Goal: Information Seeking & Learning: Learn about a topic

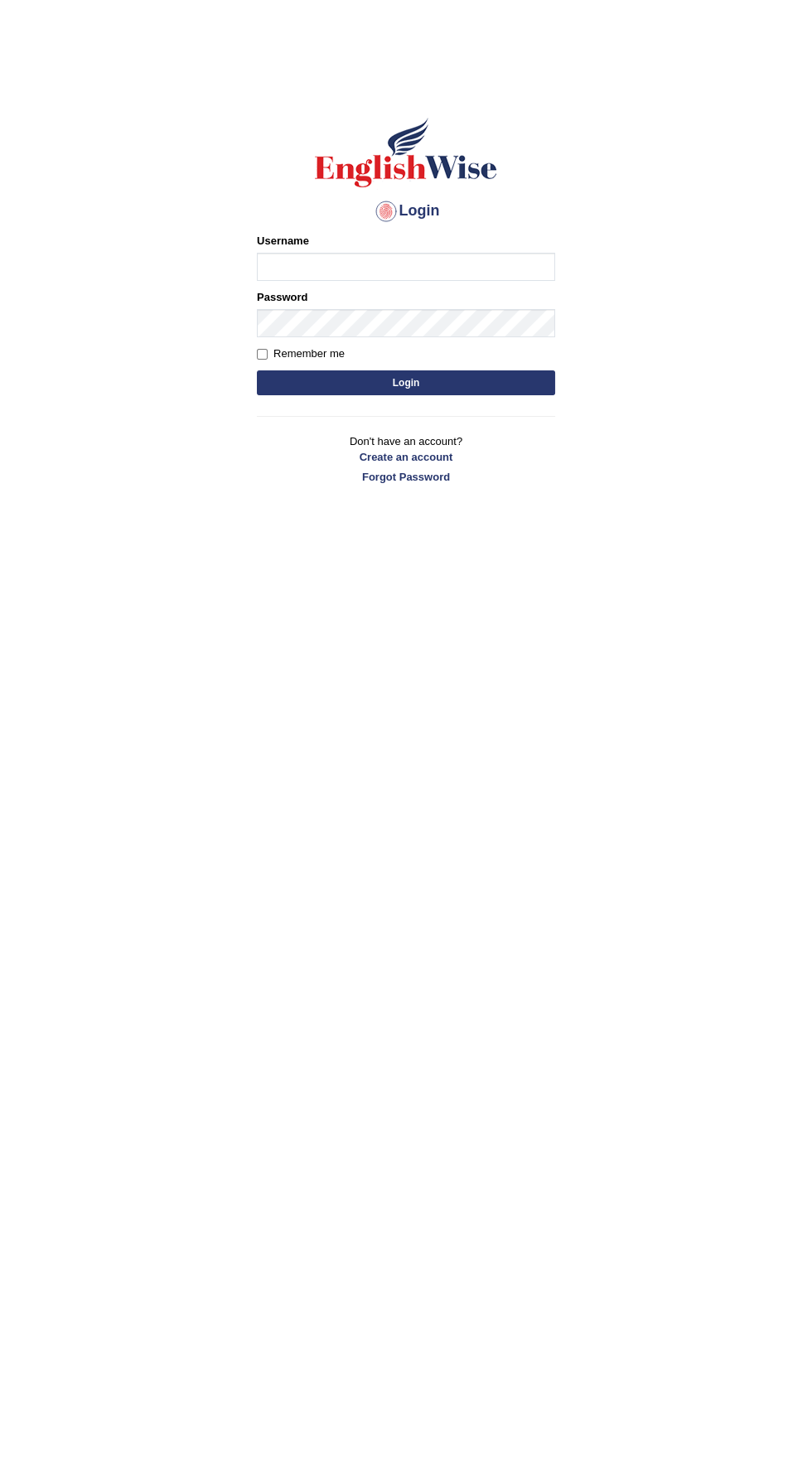
click at [428, 261] on input "Username" at bounding box center [406, 267] width 298 height 29
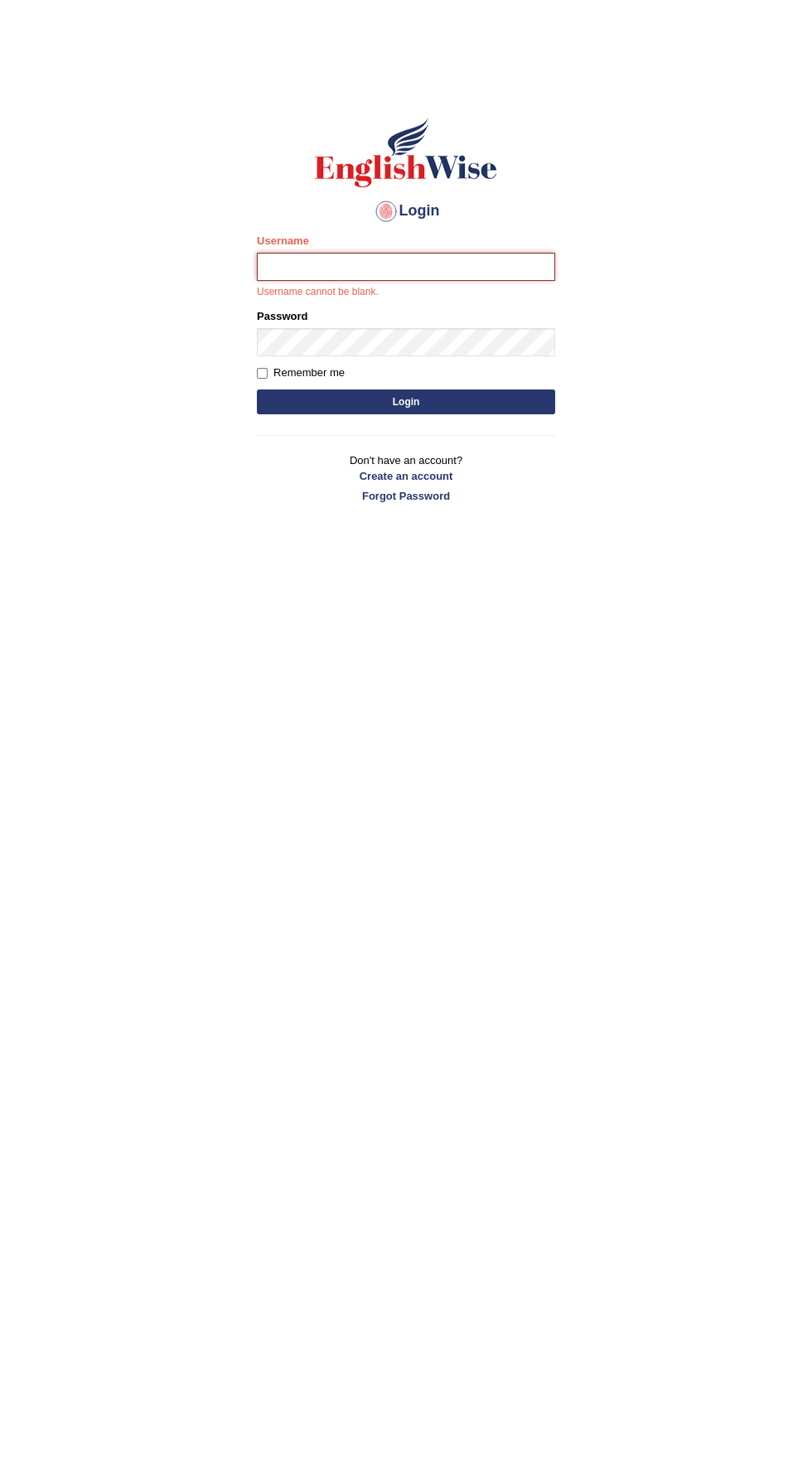
type input "Bps_1812"
click at [257, 390] on button "Login" at bounding box center [406, 402] width 298 height 25
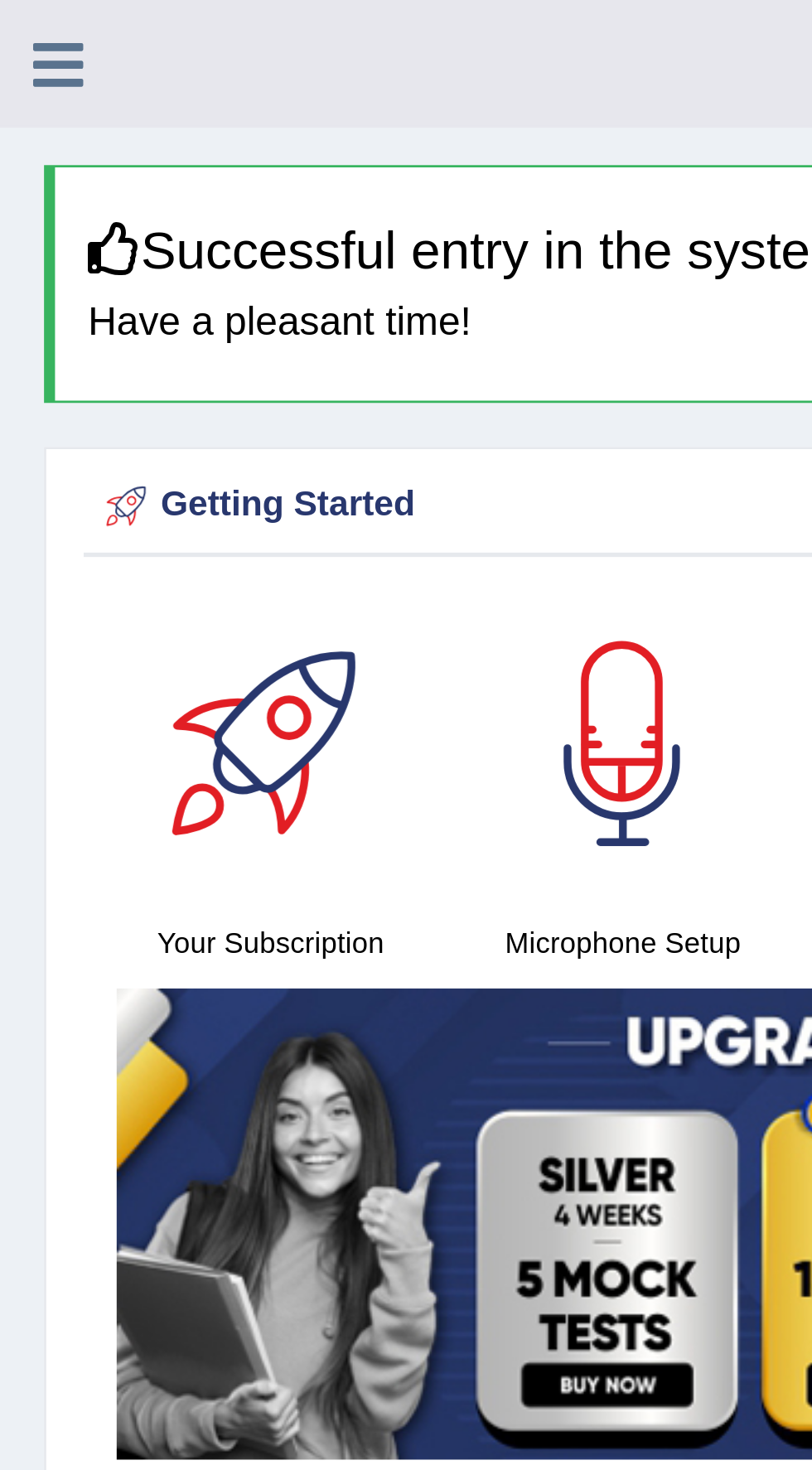
click at [20, 21] on icon at bounding box center [22, 24] width 19 height 22
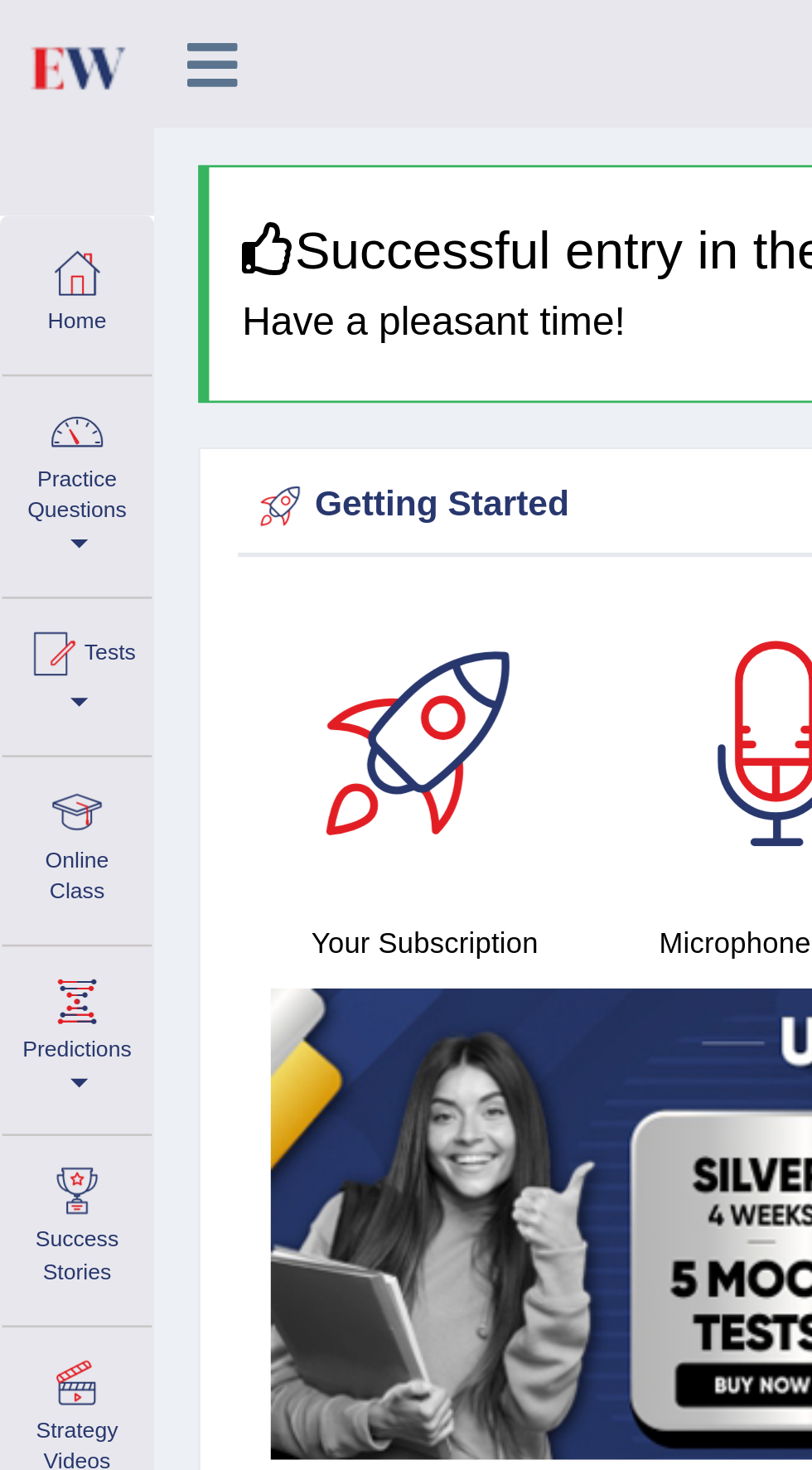
click at [27, 313] on div at bounding box center [29, 305] width 25 height 25
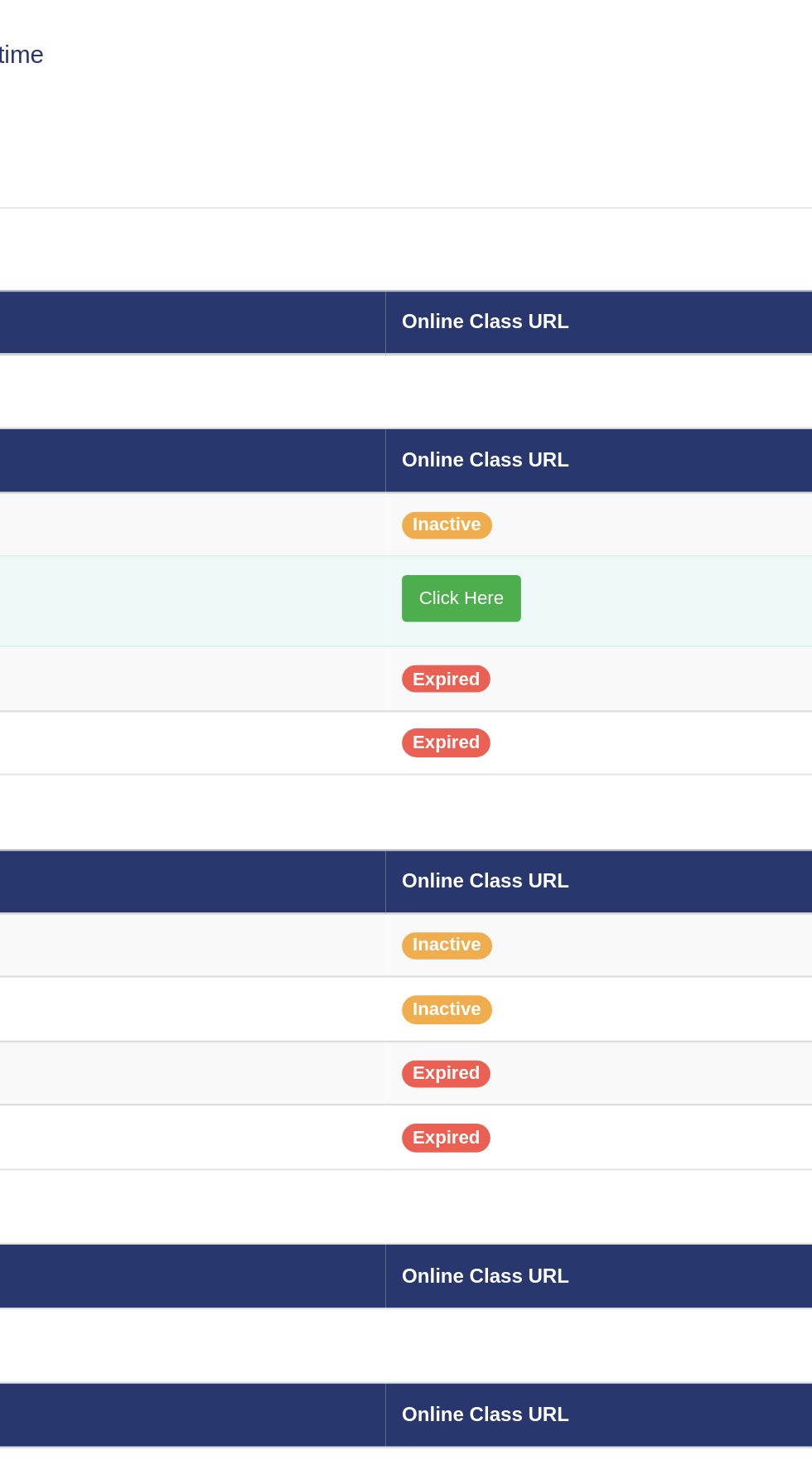
click at [528, 405] on link "Click Here" at bounding box center [519, 407] width 54 height 22
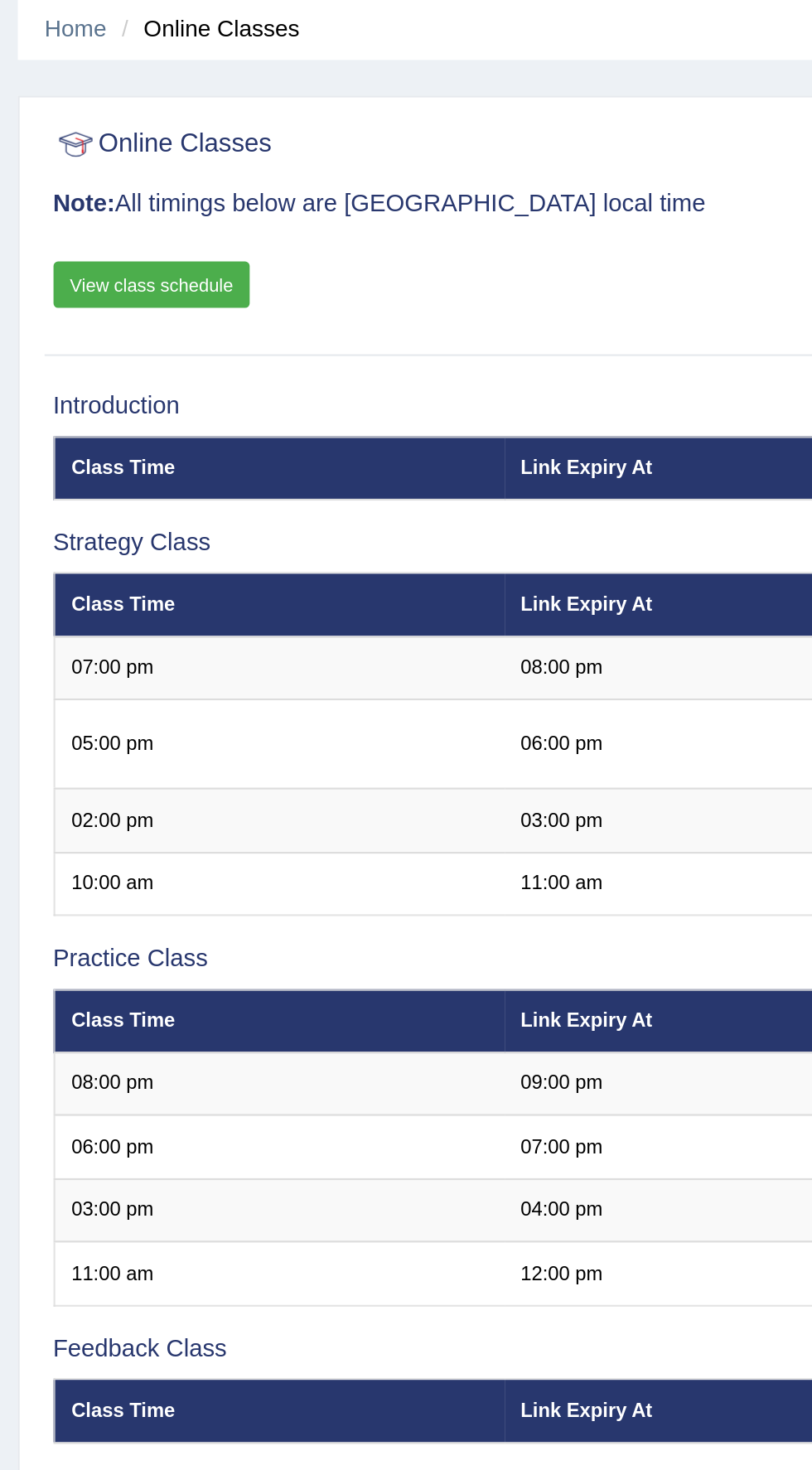
click at [43, 193] on link "View class schedule" at bounding box center [70, 194] width 92 height 22
click at [76, 193] on link "View class schedule" at bounding box center [70, 194] width 92 height 22
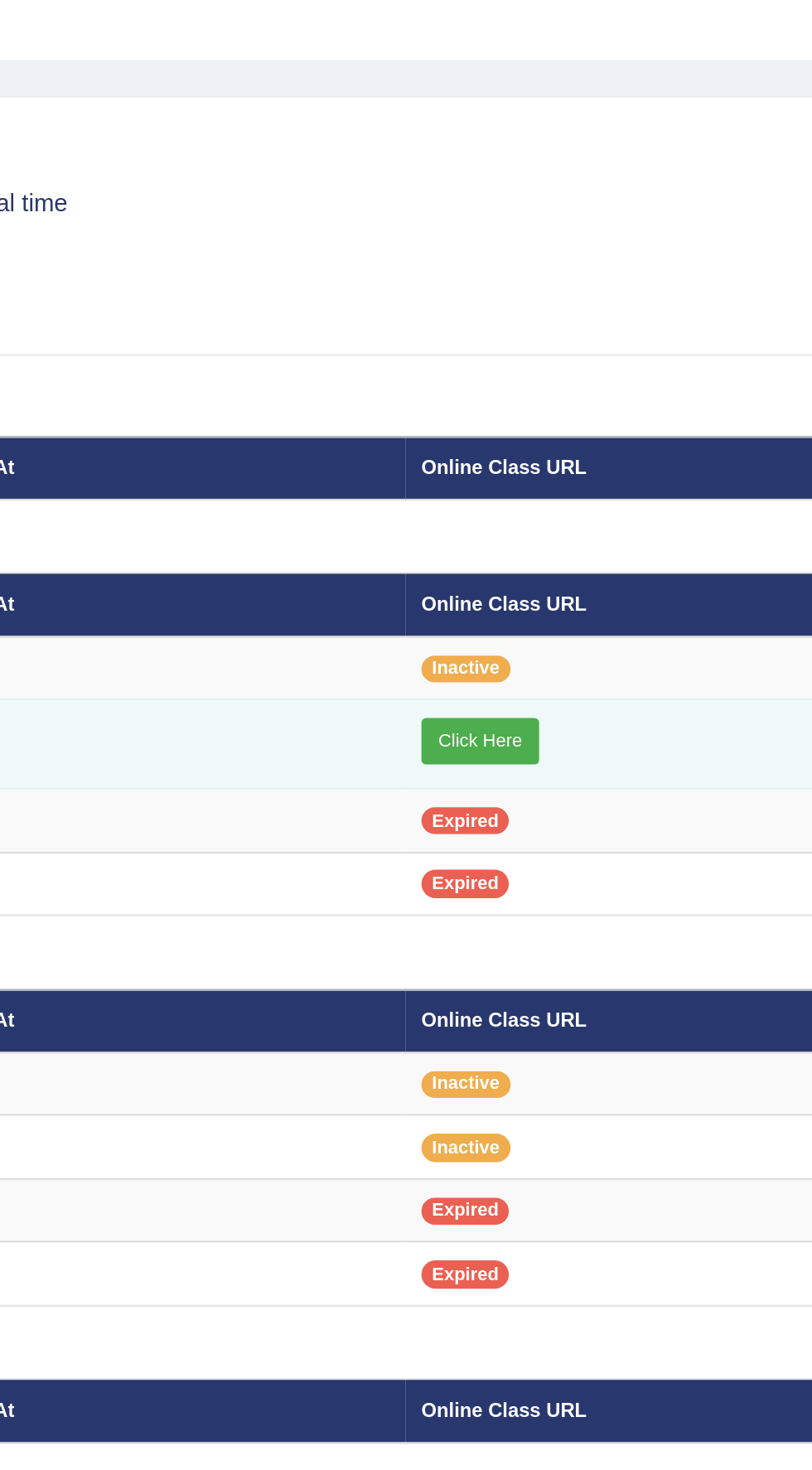
click at [522, 409] on link "Click Here" at bounding box center [519, 407] width 54 height 22
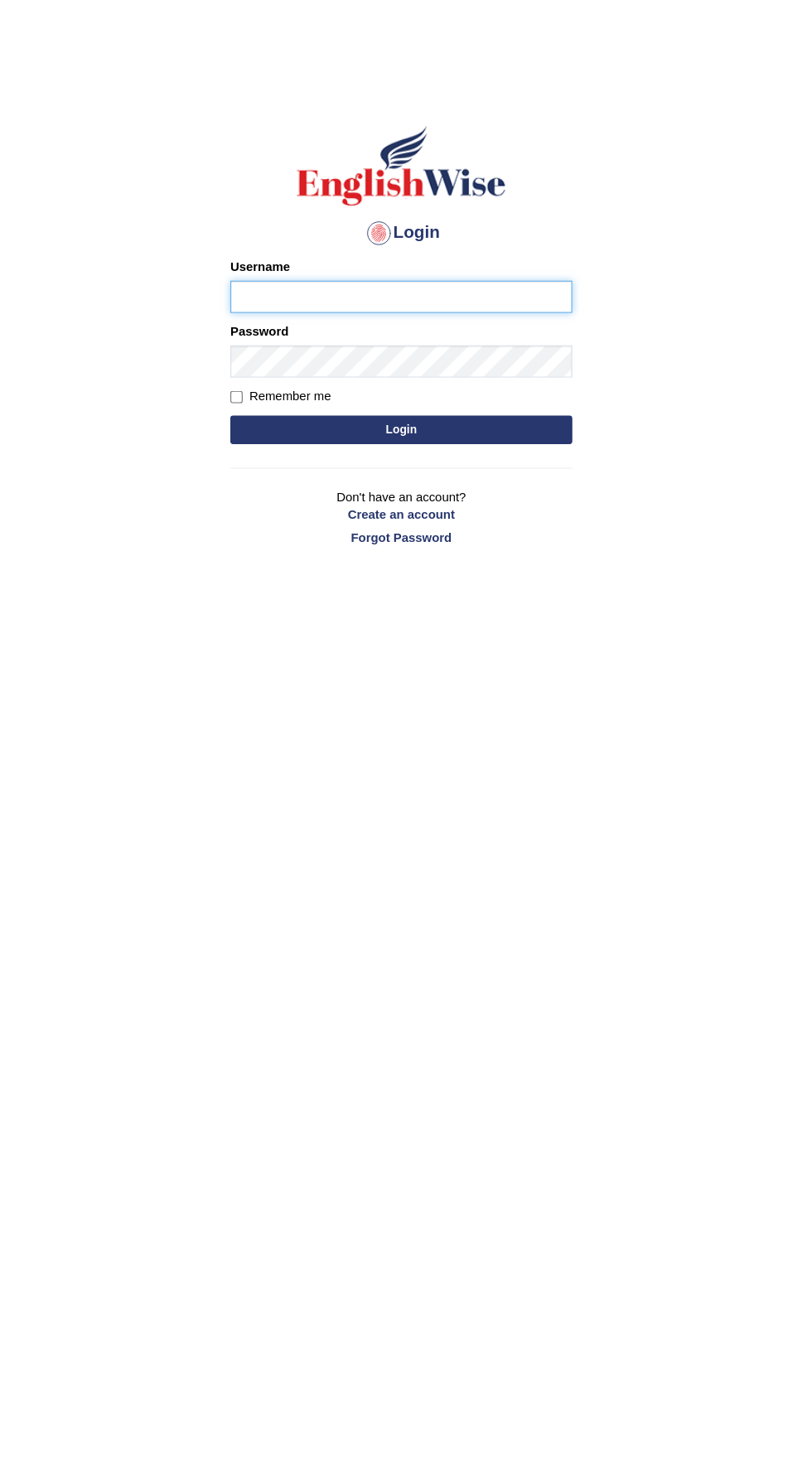
click at [308, 266] on input "Username" at bounding box center [406, 267] width 298 height 29
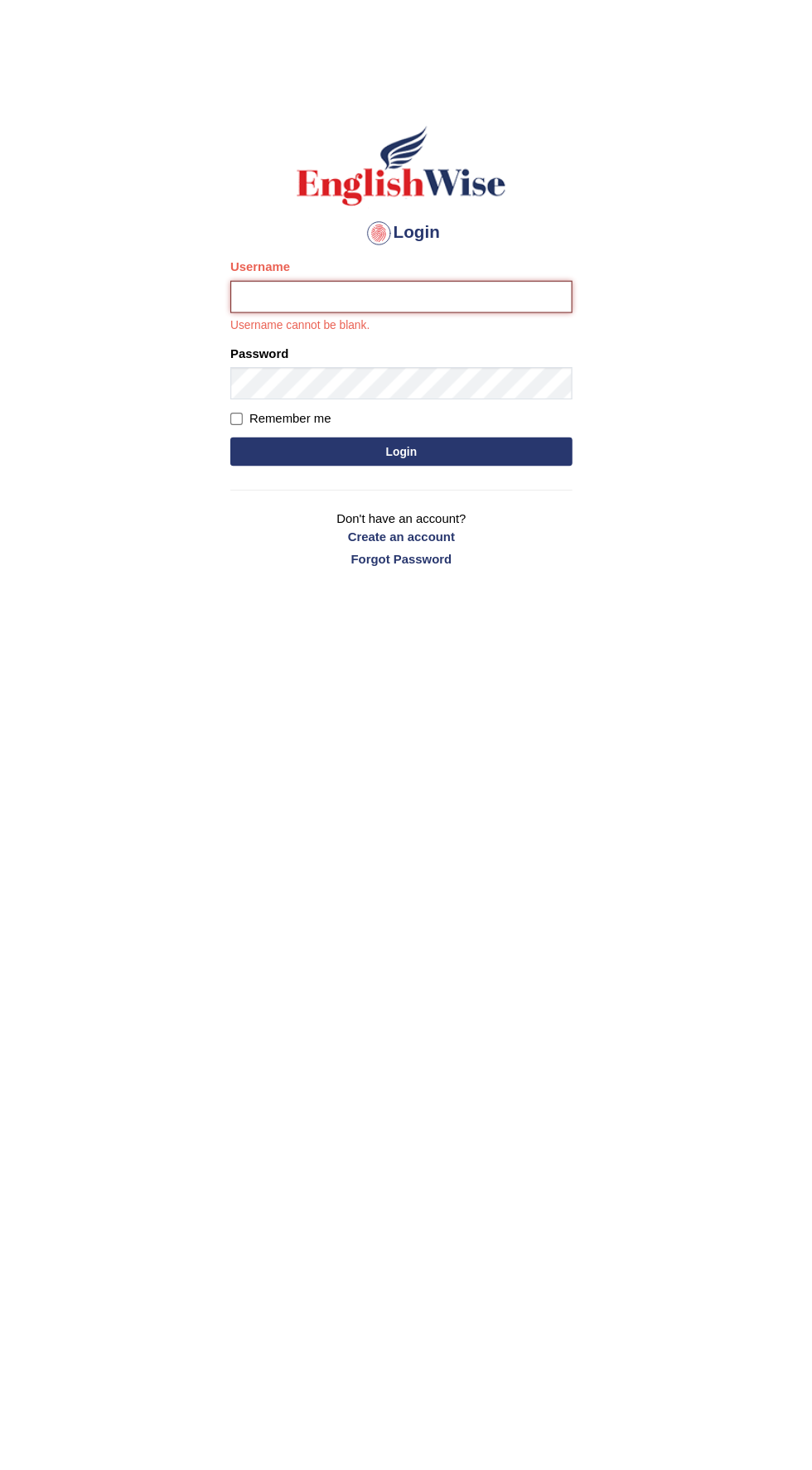
type input "Bps_1812"
click at [257, 390] on button "Login" at bounding box center [406, 402] width 298 height 25
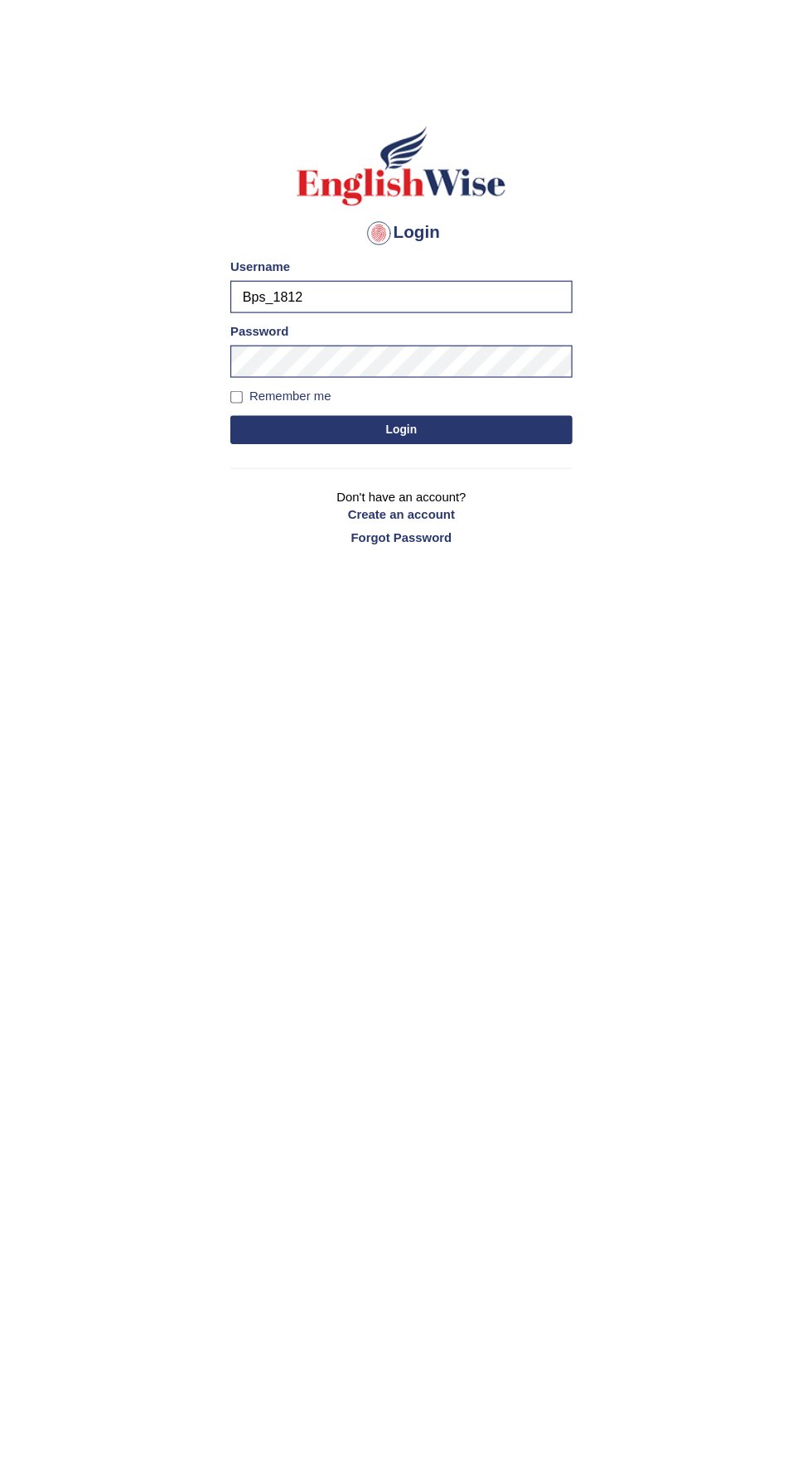
click at [322, 378] on button "Login" at bounding box center [406, 382] width 298 height 25
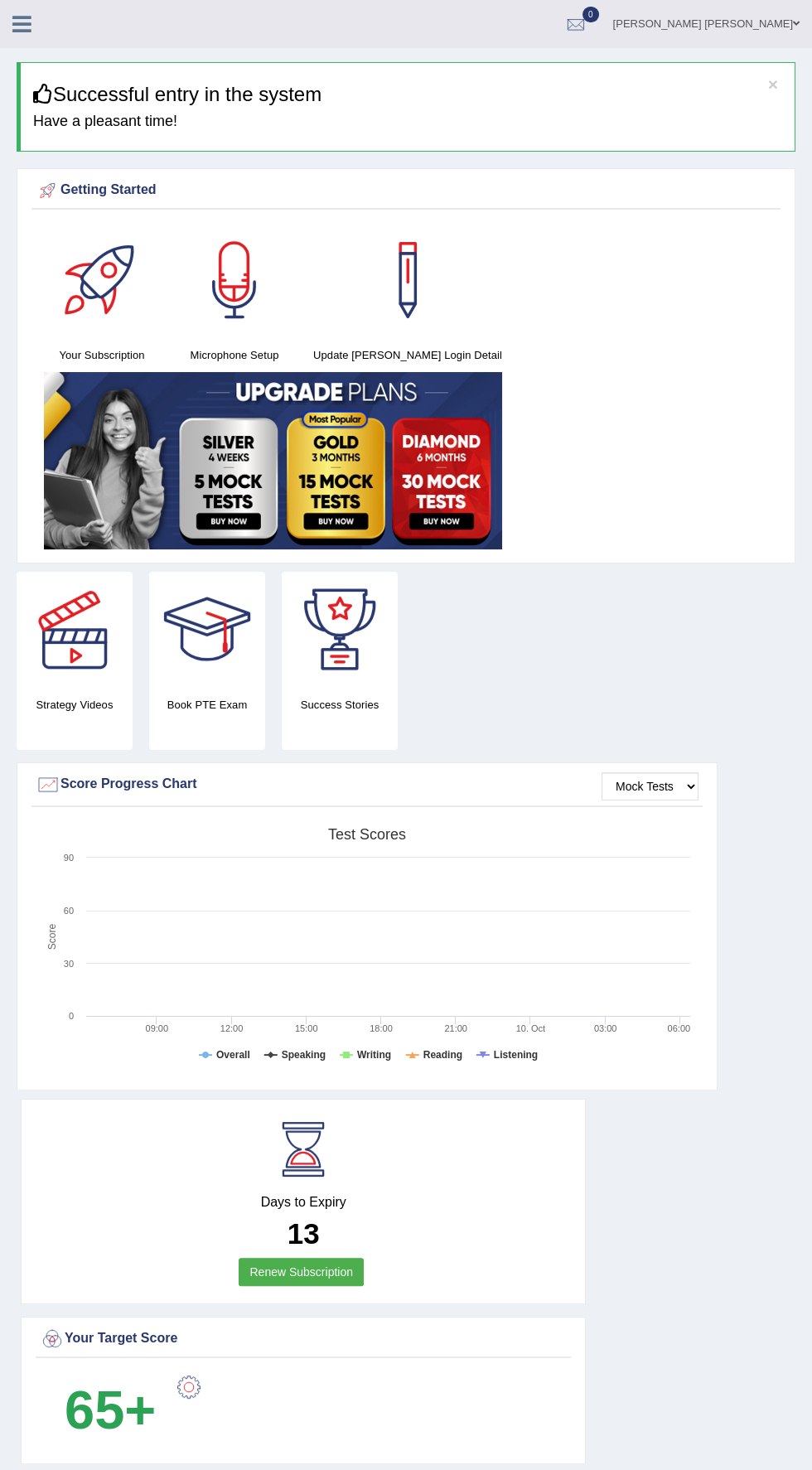
click at [41, 21] on link at bounding box center [22, 22] width 43 height 25
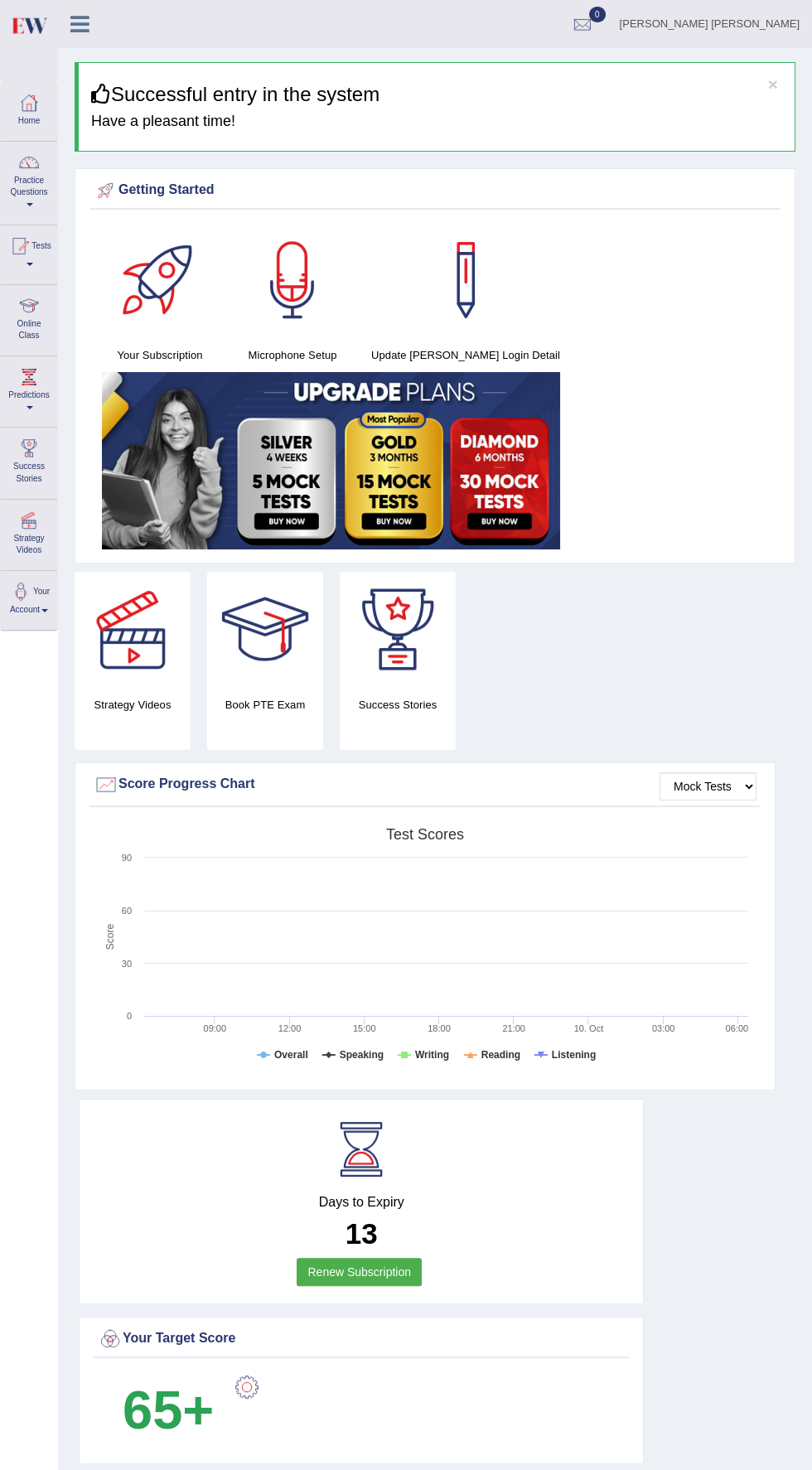
click at [26, 169] on div at bounding box center [29, 162] width 25 height 25
